Goal: Book appointment/travel/reservation

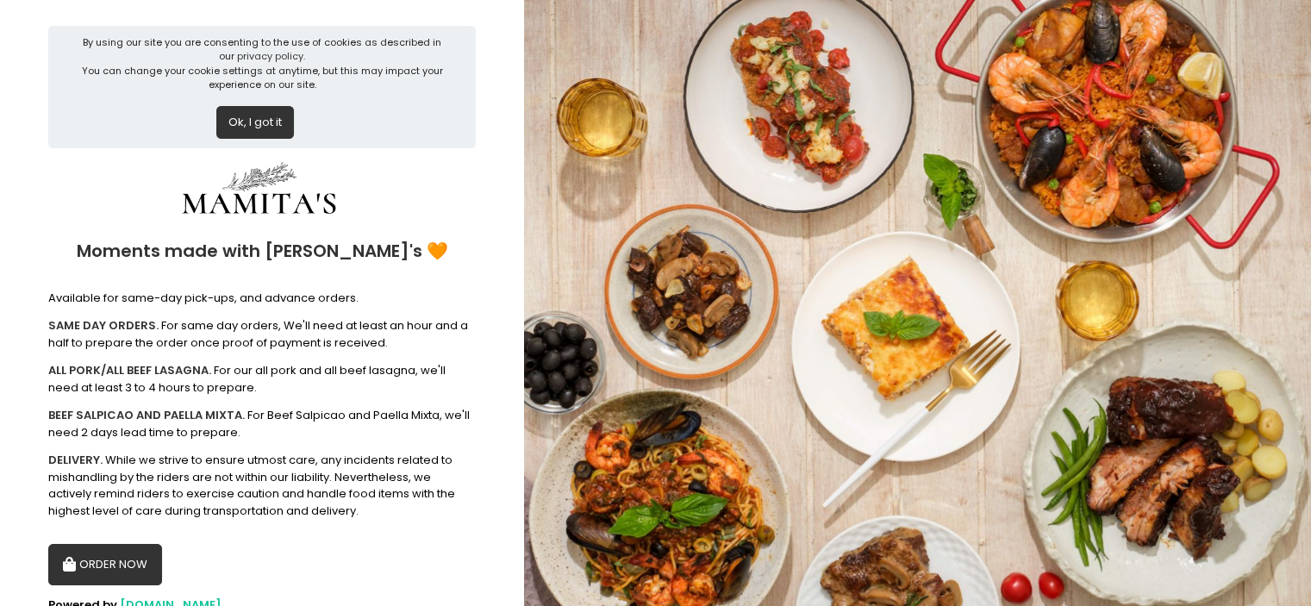
click at [122, 562] on button "ORDER NOW" at bounding box center [105, 564] width 114 height 41
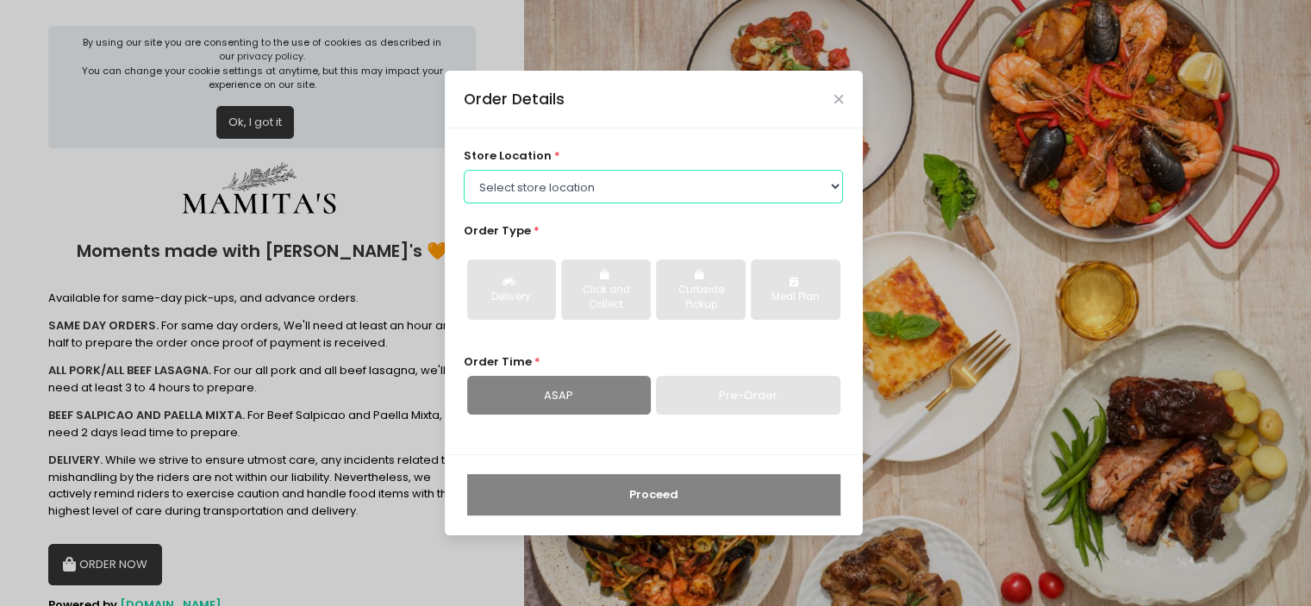
click at [569, 194] on select "Select store location Mamitas PH - [GEOGRAPHIC_DATA] Mamitas PH - [GEOGRAPHIC_D…" at bounding box center [653, 186] width 379 height 33
select select "65ad40693dc37ee8b8129aca"
click at [464, 170] on select "Select store location Mamitas PH - [GEOGRAPHIC_DATA] Mamitas PH - [GEOGRAPHIC_D…" at bounding box center [653, 186] width 379 height 33
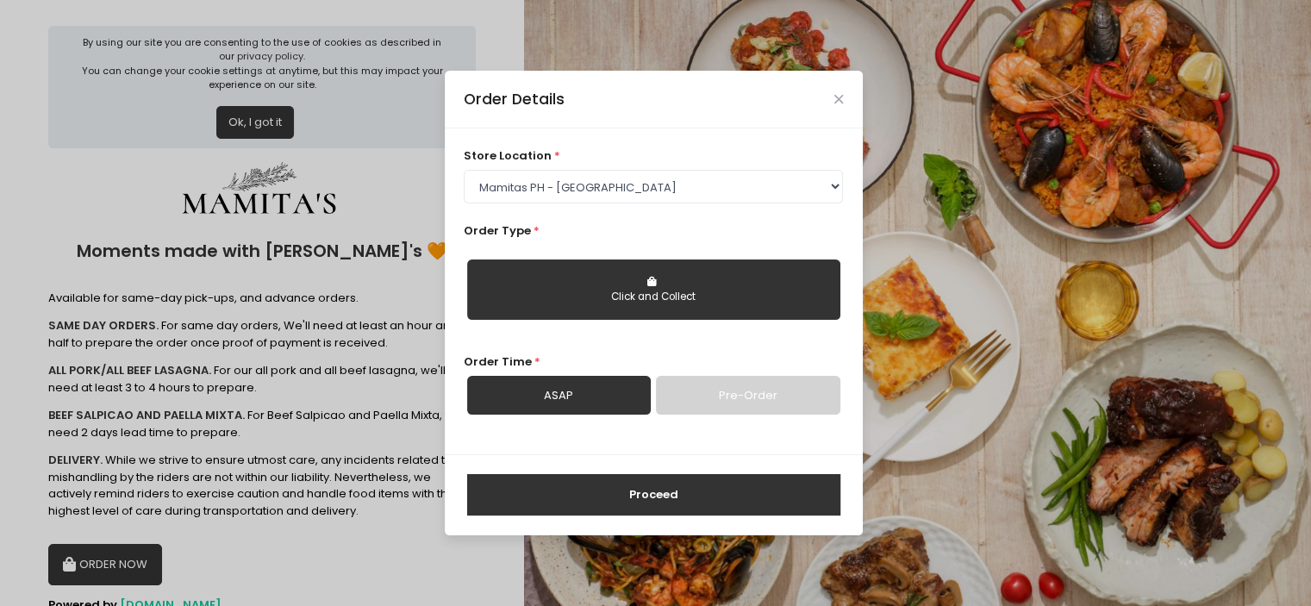
click at [738, 399] on link "Pre-Order" at bounding box center [748, 396] width 184 height 40
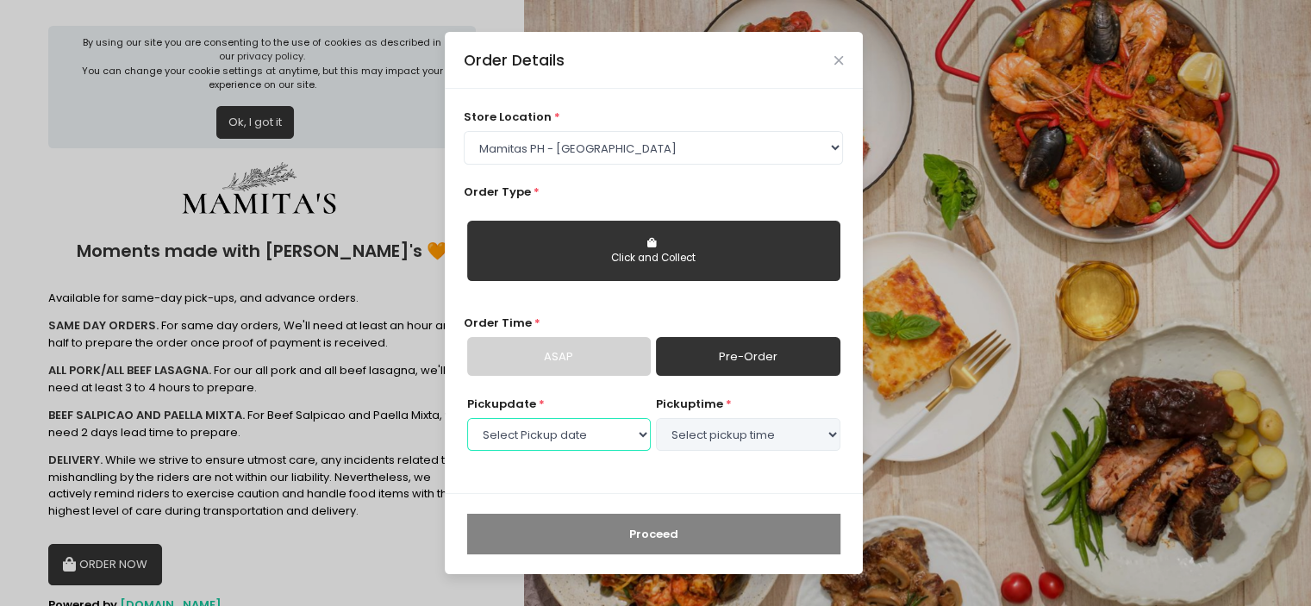
click at [600, 430] on select "Select Pickup date" at bounding box center [559, 434] width 184 height 33
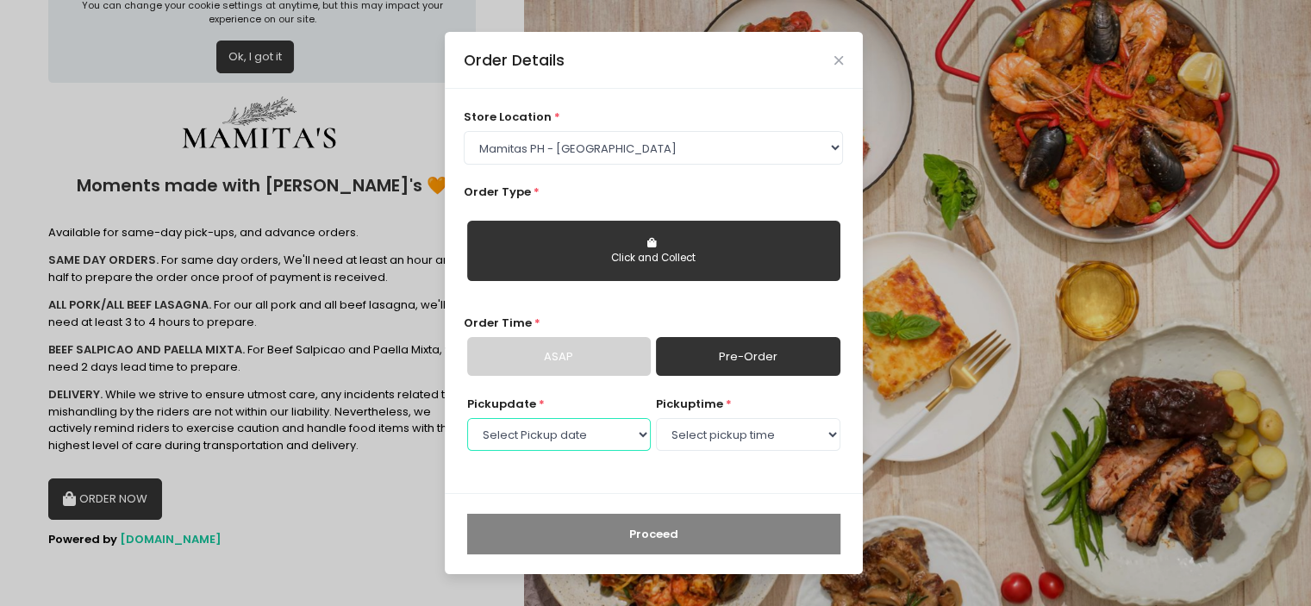
click at [628, 432] on select "Select Pickup date [DATE] [DATE] [DATE] [DATE] [DATE] [DATE] [DATE] [DATE] [DAT…" at bounding box center [559, 434] width 184 height 33
select select "[DATE]"
click at [467, 418] on select "Select Pickup date [DATE] [DATE] [DATE] [DATE] [DATE] [DATE] [DATE] [DATE] [DAT…" at bounding box center [559, 434] width 184 height 33
click at [710, 436] on select "Select pickup time 09:00 AM - 09:30 AM 09:30 AM - 10:00 AM 10:00 AM - 10:30 AM …" at bounding box center [748, 434] width 184 height 33
select select "16:00"
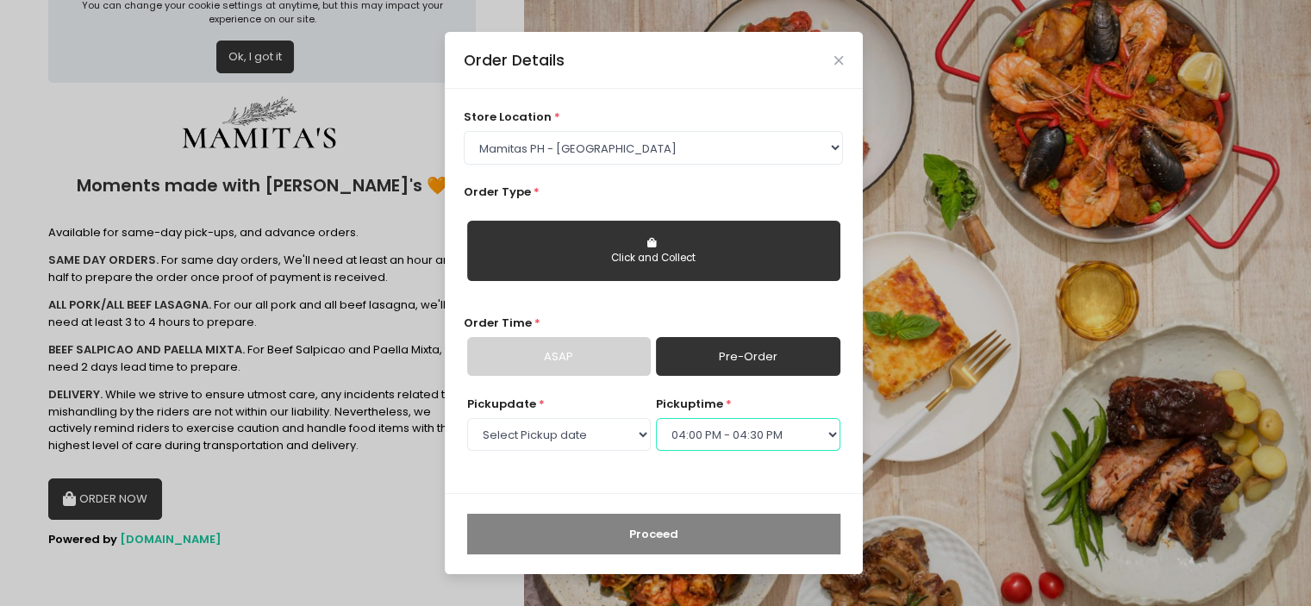
click at [656, 418] on select "Select pickup time 09:00 AM - 09:30 AM 09:30 AM - 10:00 AM 10:00 AM - 10:30 AM …" at bounding box center [748, 434] width 184 height 33
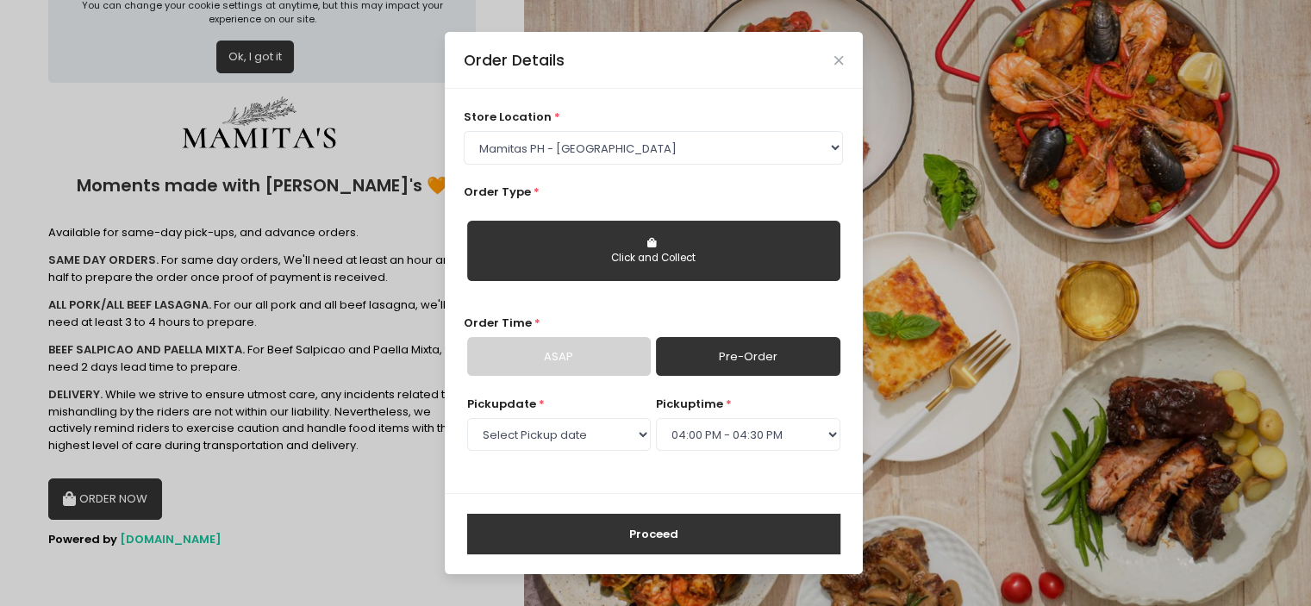
click at [703, 523] on button "Proceed" at bounding box center [653, 534] width 373 height 41
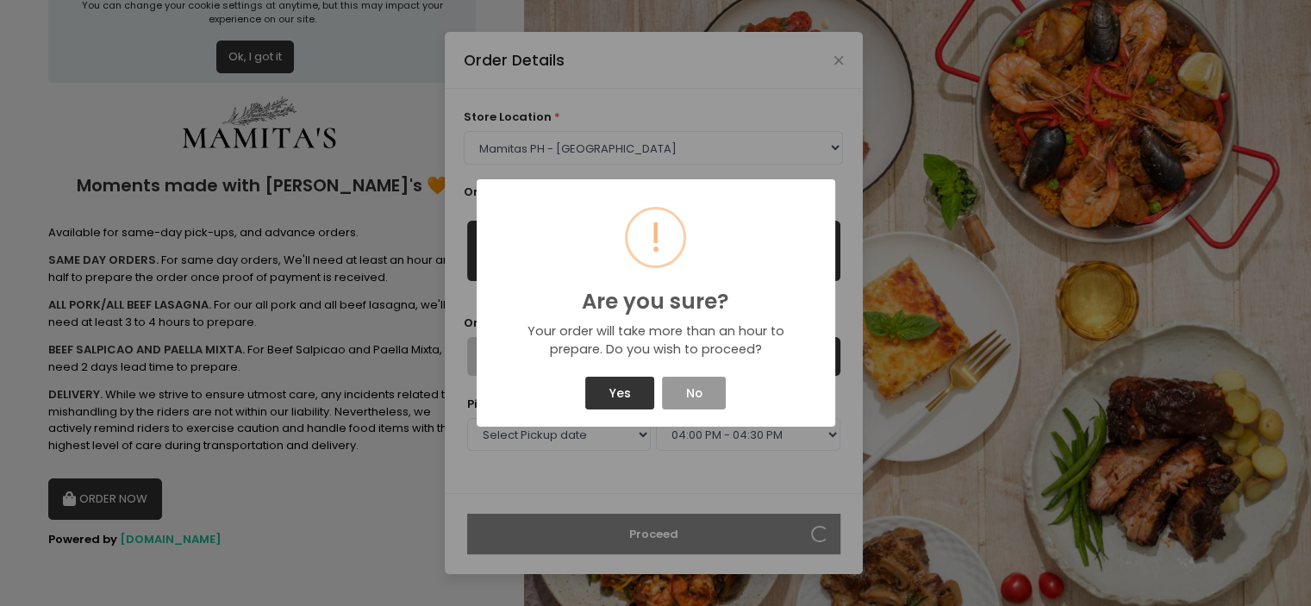
click at [712, 388] on button "No" at bounding box center [694, 393] width 64 height 33
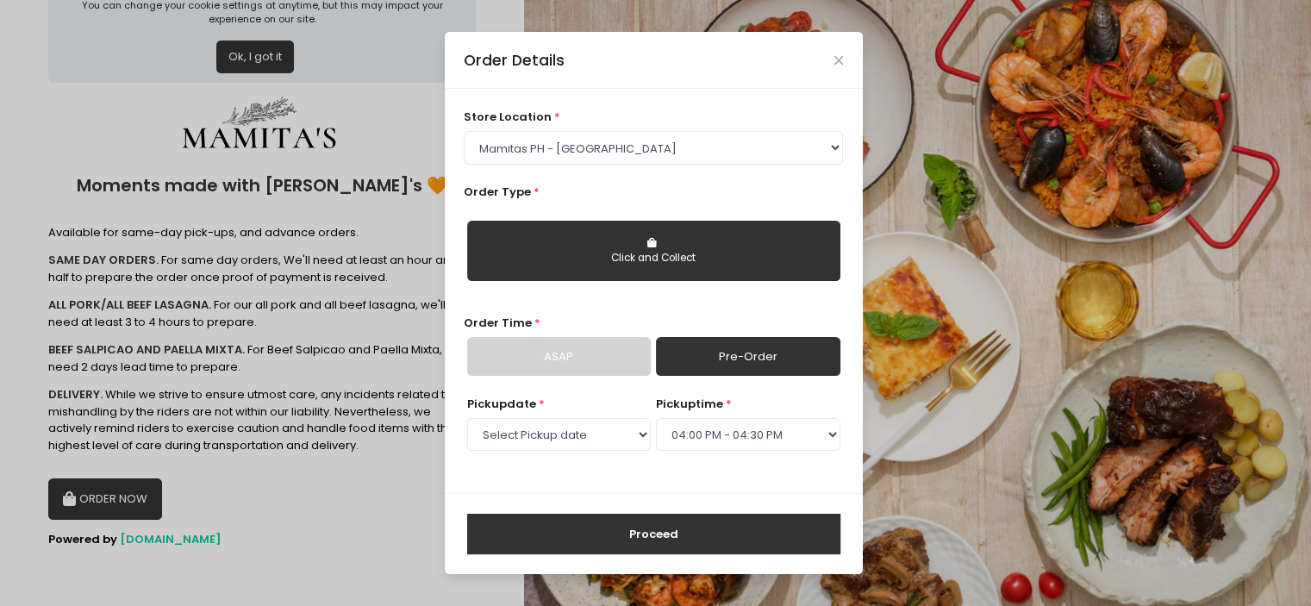
click at [658, 521] on button "Proceed" at bounding box center [653, 534] width 373 height 41
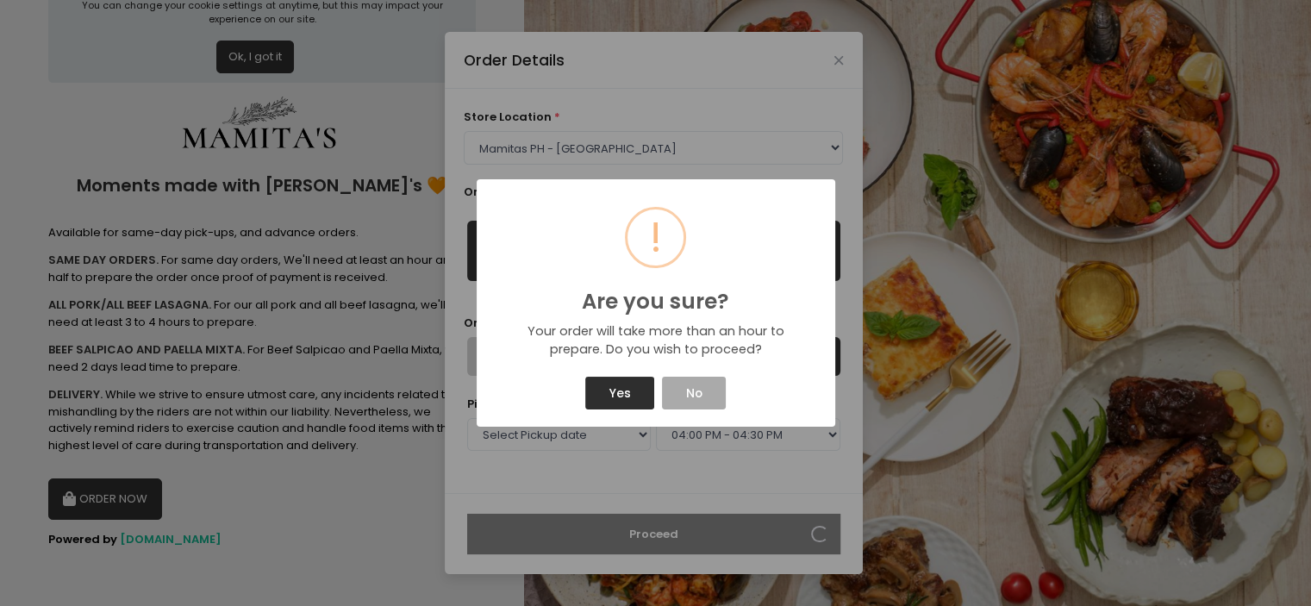
click at [626, 390] on button "Yes" at bounding box center [619, 393] width 69 height 33
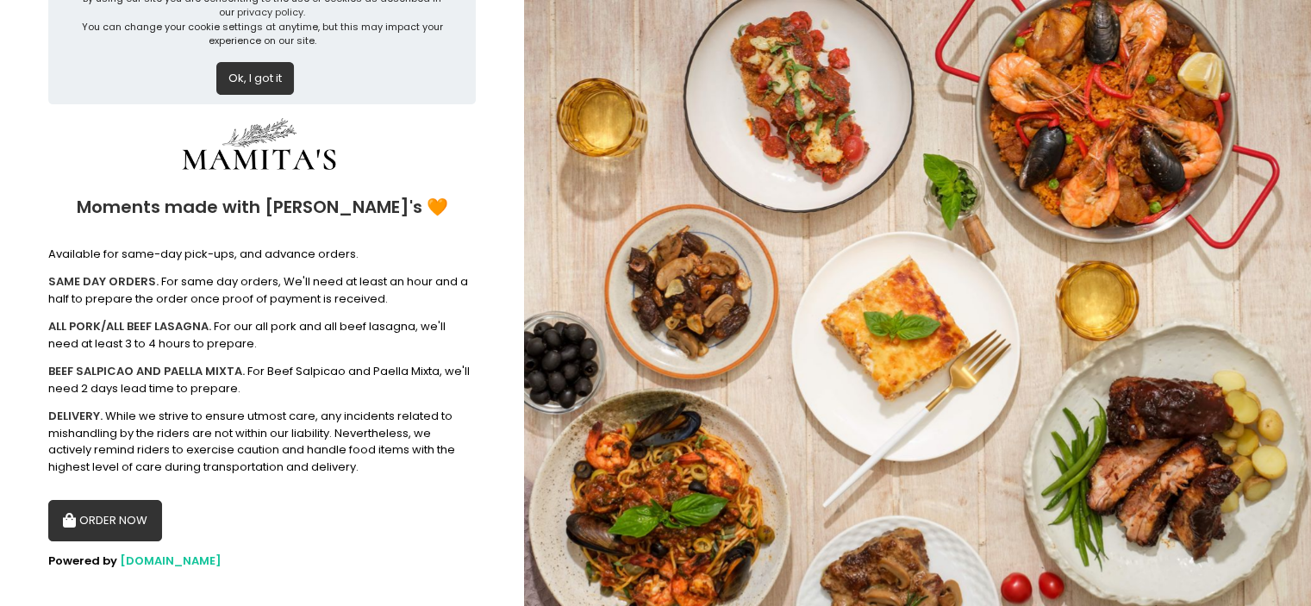
scroll to position [65, 0]
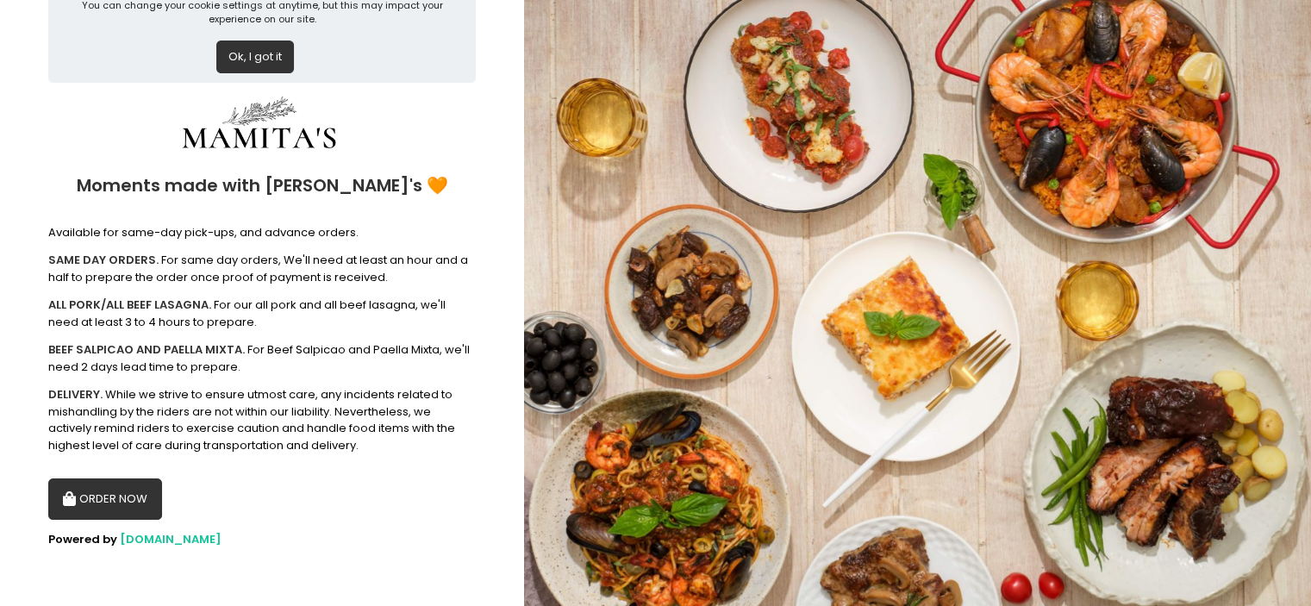
click at [127, 503] on button "ORDER NOW" at bounding box center [105, 498] width 114 height 41
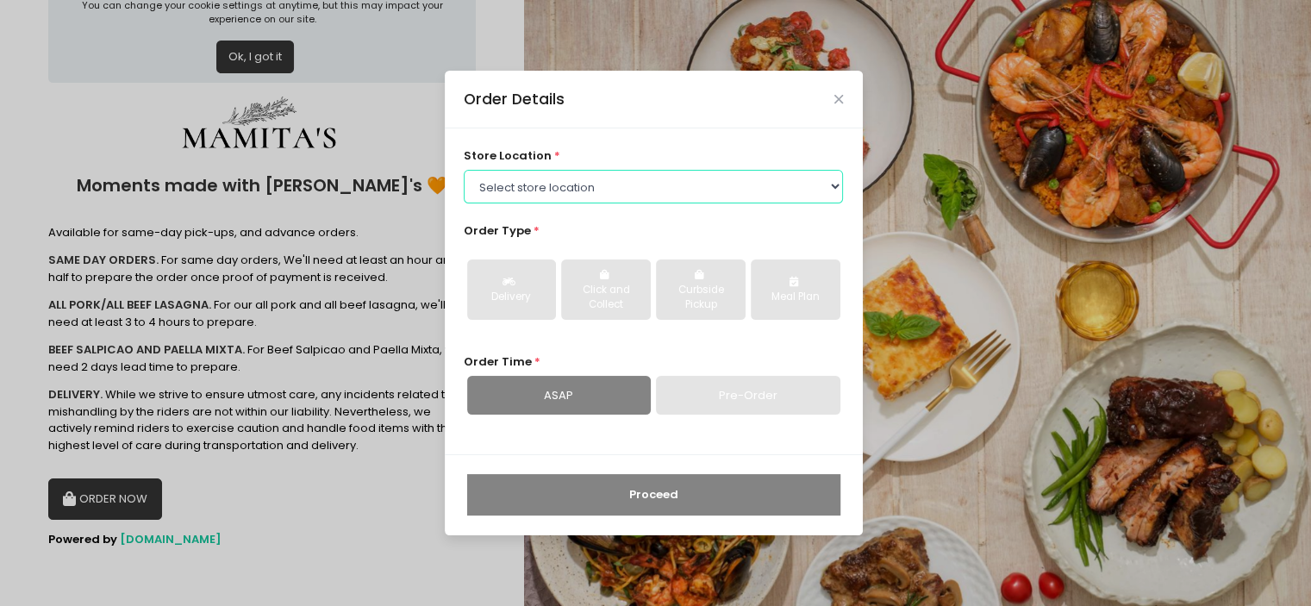
click at [658, 178] on select "Select store location Mamitas PH - [GEOGRAPHIC_DATA] Mamitas PH - [GEOGRAPHIC_D…" at bounding box center [653, 186] width 379 height 33
select select "65ad40693dc37ee8b8129aca"
click at [464, 170] on select "Select store location Mamitas PH - [GEOGRAPHIC_DATA] Mamitas PH - [GEOGRAPHIC_D…" at bounding box center [653, 186] width 379 height 33
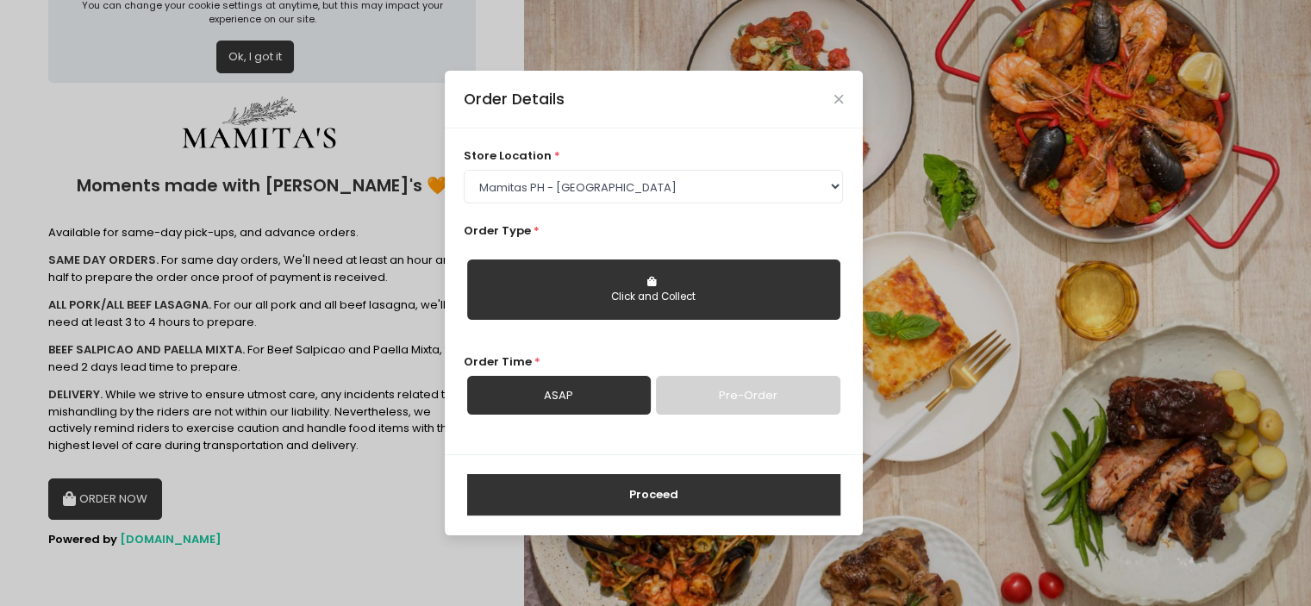
click at [742, 395] on link "Pre-Order" at bounding box center [748, 396] width 184 height 40
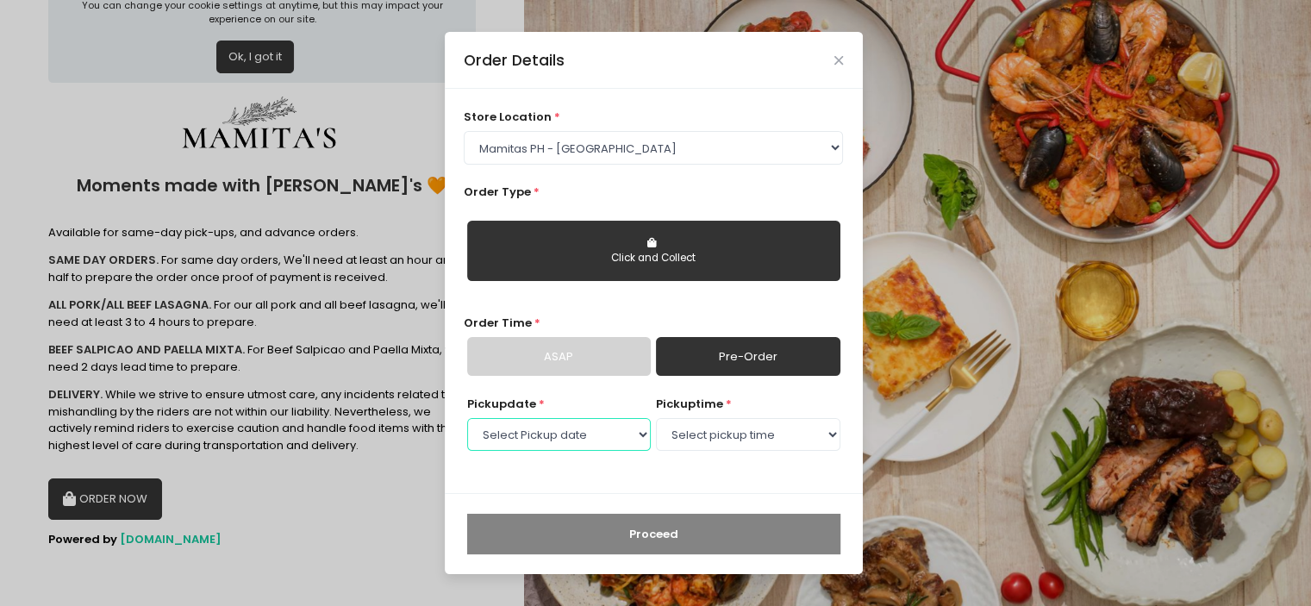
click at [583, 426] on select "Select Pickup date [DATE] [DATE] [DATE] [DATE] [DATE] [DATE] [DATE] [DATE] [DAT…" at bounding box center [559, 434] width 184 height 33
select select "[DATE]"
click at [467, 418] on select "Select Pickup date [DATE] [DATE] [DATE] [DATE] [DATE] [DATE] [DATE] [DATE] [DAT…" at bounding box center [559, 434] width 184 height 33
click at [753, 443] on select "Select pickup time 09:00 AM - 09:30 AM 09:30 AM - 10:00 AM 10:00 AM - 10:30 AM …" at bounding box center [748, 434] width 184 height 33
select select "16:00"
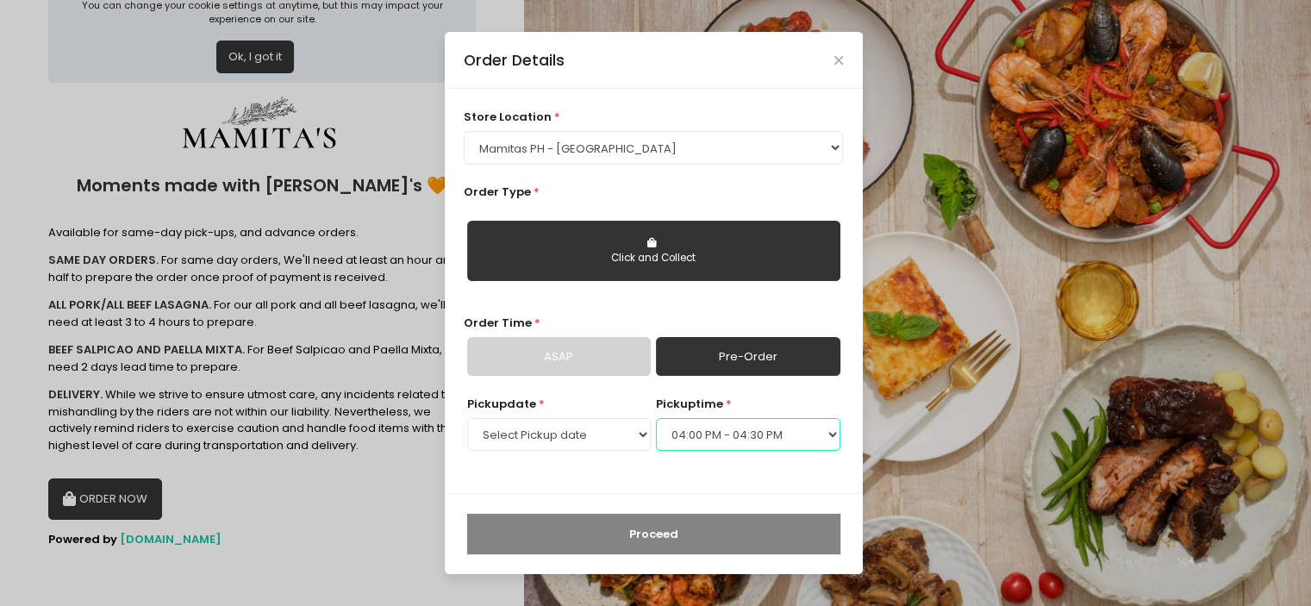
click at [656, 418] on select "Select pickup time 09:00 AM - 09:30 AM 09:30 AM - 10:00 AM 10:00 AM - 10:30 AM …" at bounding box center [748, 434] width 184 height 33
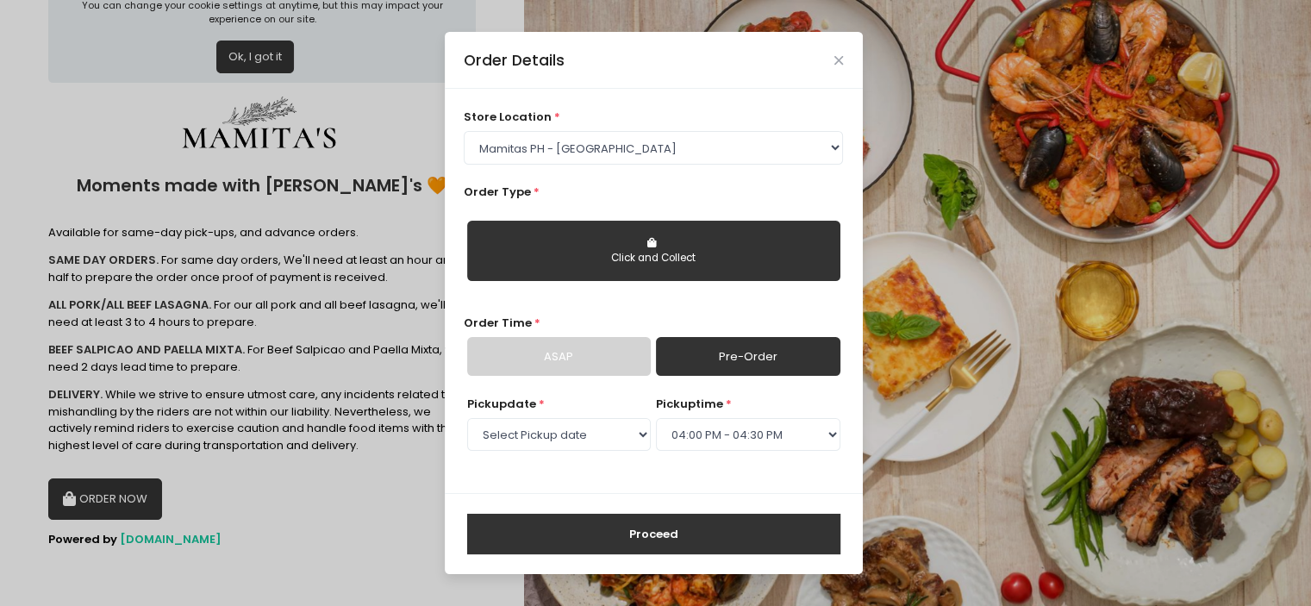
click at [704, 521] on button "Proceed" at bounding box center [653, 534] width 373 height 41
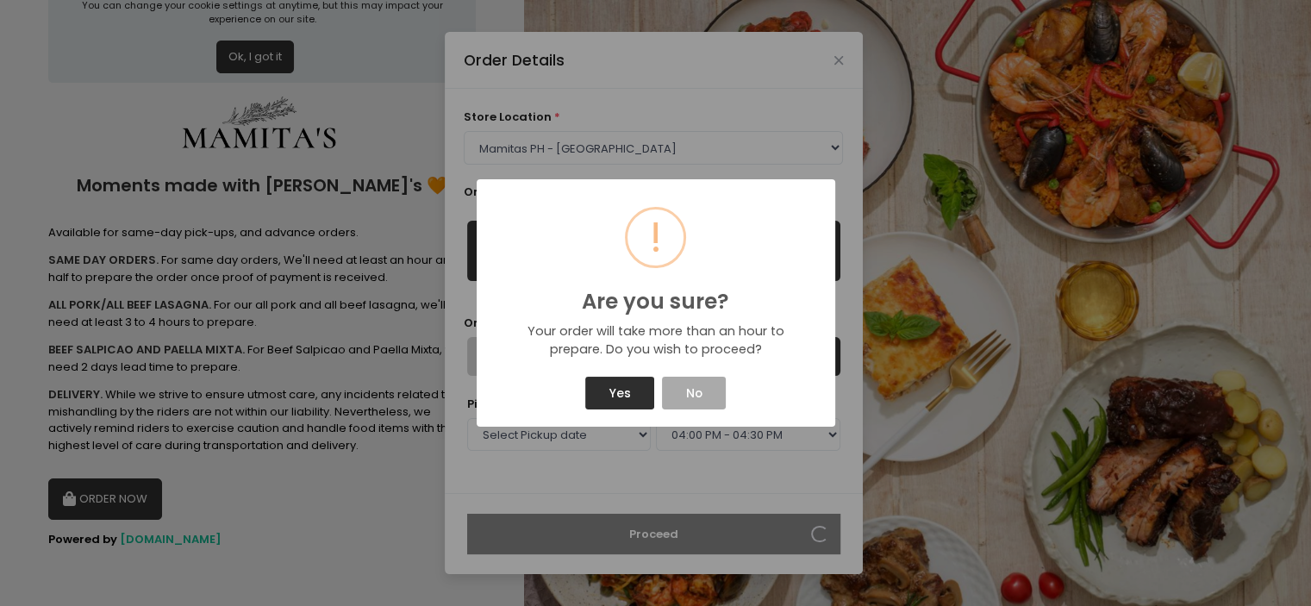
click at [621, 392] on button "Yes" at bounding box center [619, 393] width 69 height 33
